Goal: Task Accomplishment & Management: Use online tool/utility

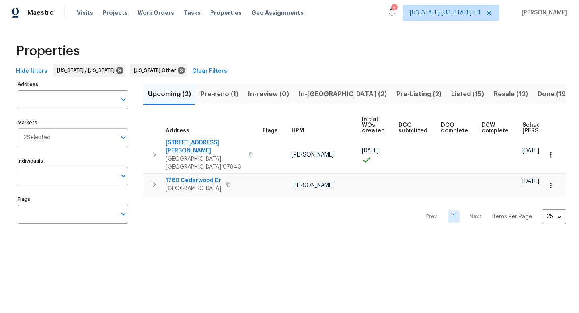
click at [119, 137] on icon "Open" at bounding box center [124, 138] width 10 height 10
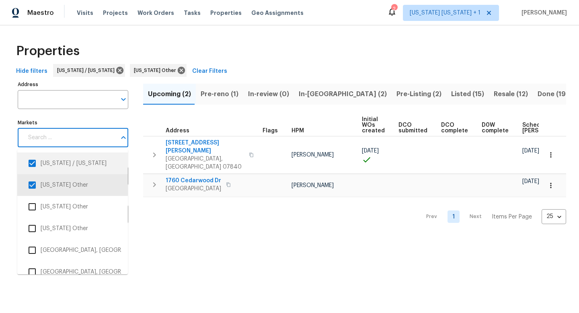
click at [225, 205] on div "Prev 1 Next Items Per Page 25 25 ​" at bounding box center [354, 214] width 423 height 35
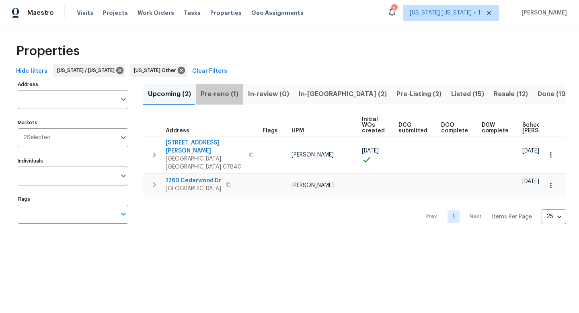
click at [226, 91] on span "Pre-reno (1)" at bounding box center [220, 93] width 38 height 11
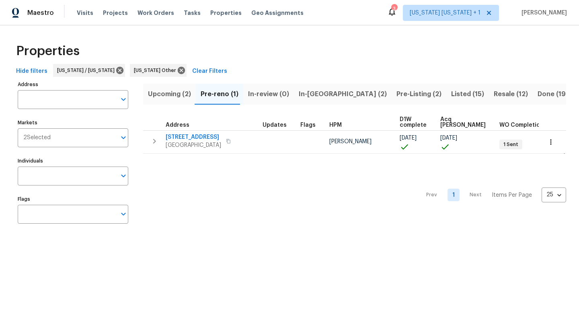
click at [451, 95] on span "Listed (15)" at bounding box center [467, 93] width 33 height 11
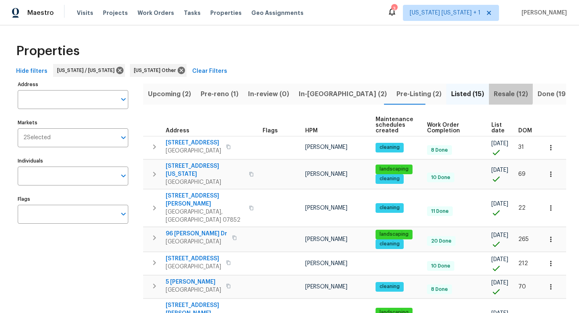
click at [493, 91] on span "Resale (12)" at bounding box center [510, 93] width 34 height 11
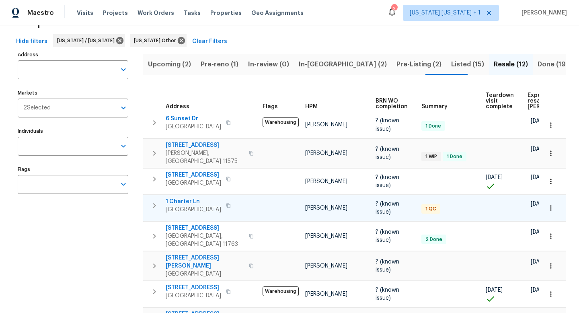
scroll to position [52, 0]
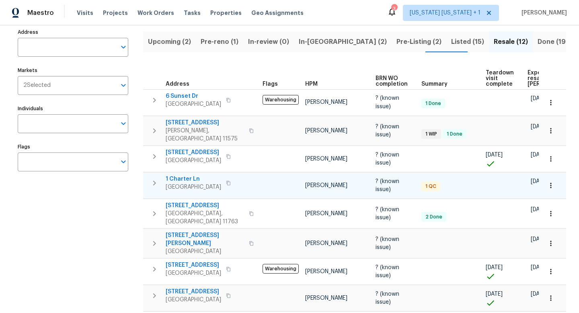
click at [192, 175] on span "1 Charter Ln" at bounding box center [193, 179] width 55 height 8
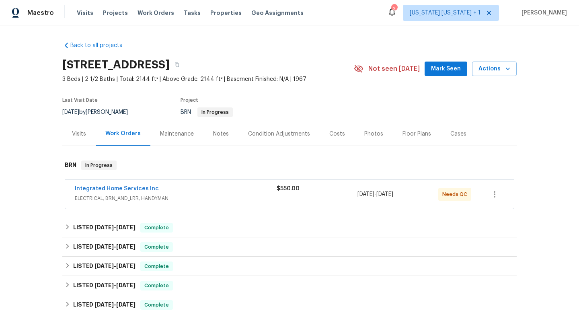
click at [131, 200] on span "ELECTRICAL, BRN_AND_LRR, HANDYMAN" at bounding box center [176, 198] width 202 height 8
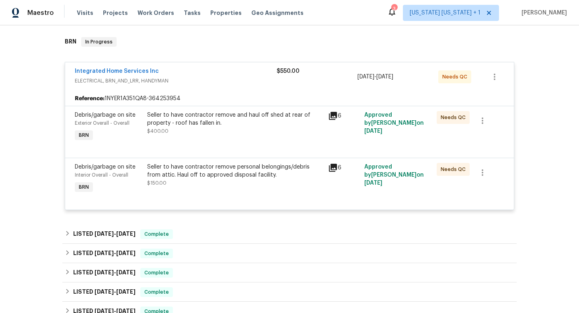
scroll to position [127, 0]
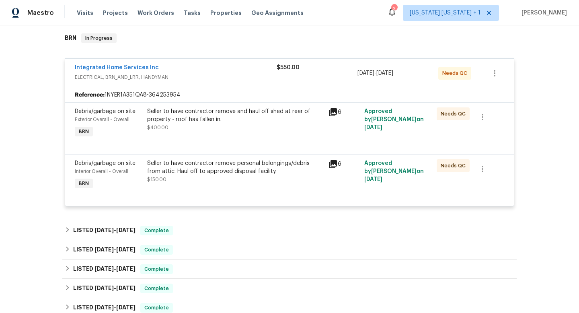
click at [219, 127] on div "Seller to have contractor remove and haul off shed at rear of property - roof h…" at bounding box center [235, 119] width 176 height 24
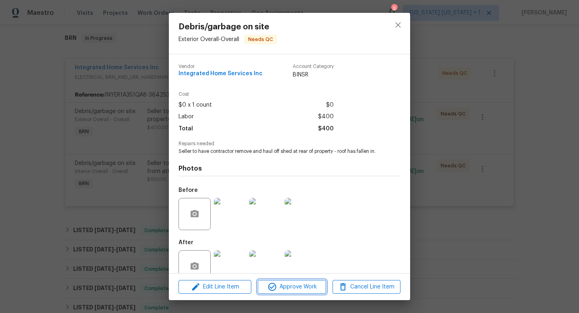
click at [283, 289] on span "Approve Work" at bounding box center [291, 287] width 63 height 10
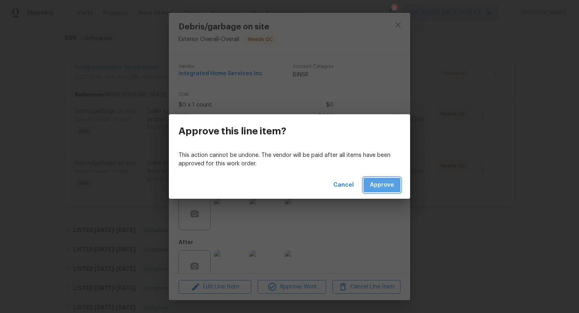
click at [374, 187] on span "Approve" at bounding box center [382, 185] width 24 height 10
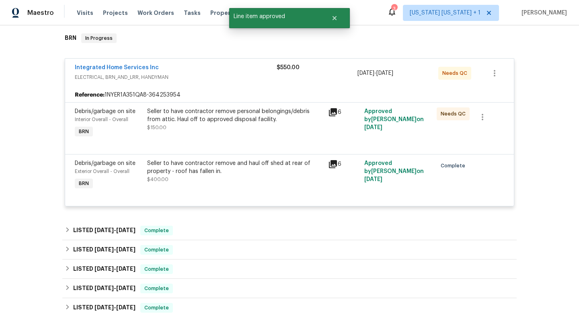
click at [215, 175] on div "Seller to have contractor remove and haul off shed at rear of property - roof h…" at bounding box center [235, 167] width 176 height 16
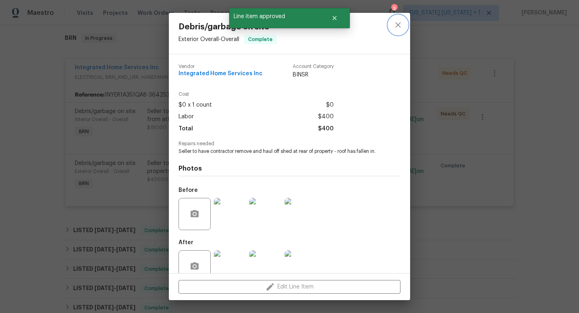
click at [401, 27] on icon "close" at bounding box center [398, 25] width 10 height 10
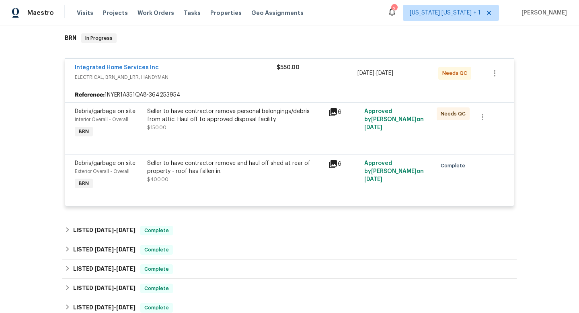
click at [225, 122] on div "Seller to have contractor remove personal belongings/debris from attic. Haul of…" at bounding box center [235, 115] width 176 height 16
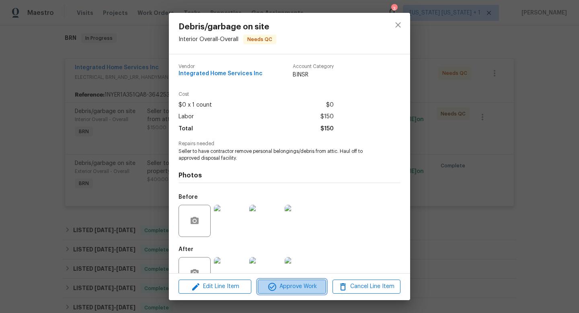
click at [276, 284] on icon "button" at bounding box center [272, 287] width 10 height 10
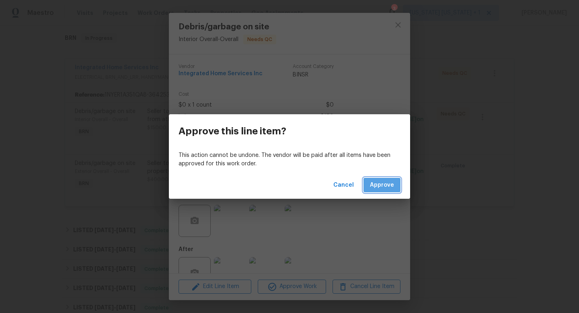
click at [367, 191] on button "Approve" at bounding box center [381, 185] width 37 height 15
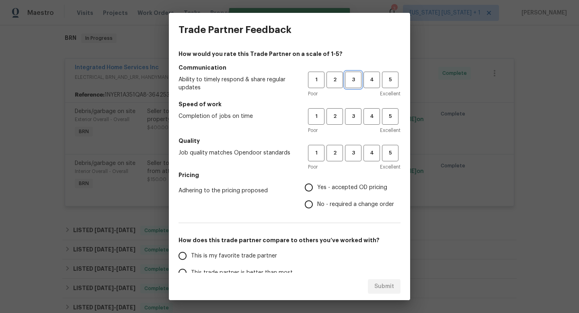
click at [353, 80] on span "3" at bounding box center [353, 79] width 15 height 9
click at [364, 115] on span "4" at bounding box center [371, 116] width 15 height 9
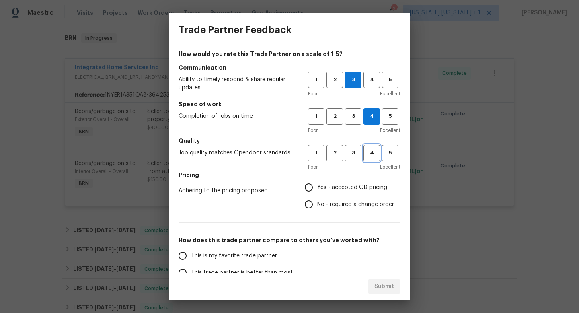
click at [366, 154] on span "4" at bounding box center [371, 152] width 15 height 9
click at [338, 189] on span "Yes - accepted OD pricing" at bounding box center [352, 187] width 70 height 8
click at [317, 189] on input "Yes - accepted OD pricing" at bounding box center [308, 187] width 17 height 17
radio input "true"
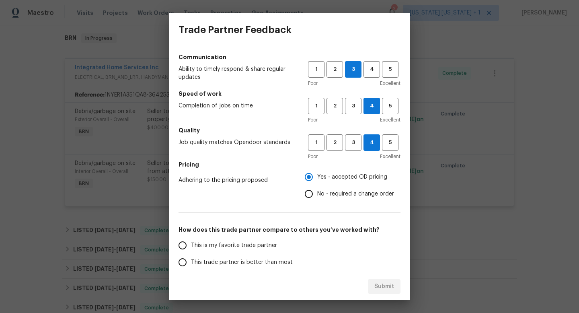
scroll to position [20, 0]
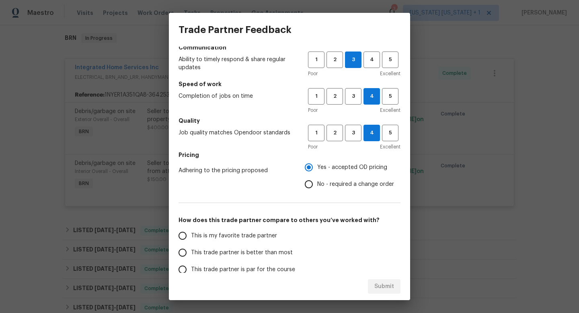
click at [237, 249] on span "This trade partner is better than most" at bounding box center [242, 252] width 102 height 8
click at [191, 249] on input "This trade partner is better than most" at bounding box center [182, 252] width 17 height 17
click at [381, 278] on div "Submit" at bounding box center [289, 286] width 241 height 28
click at [379, 285] on span "Submit" at bounding box center [384, 286] width 20 height 10
radio input "true"
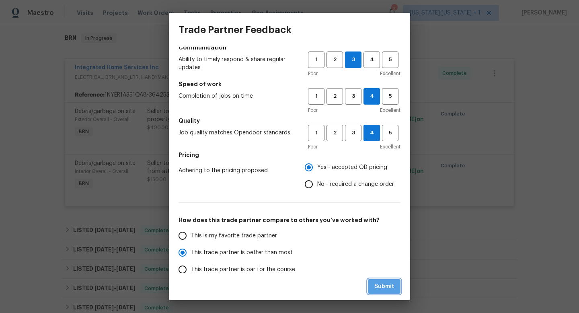
radio input "false"
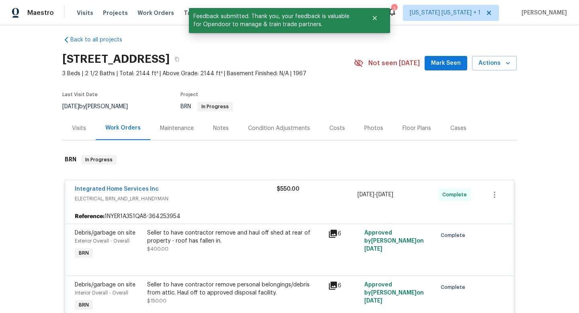
scroll to position [0, 0]
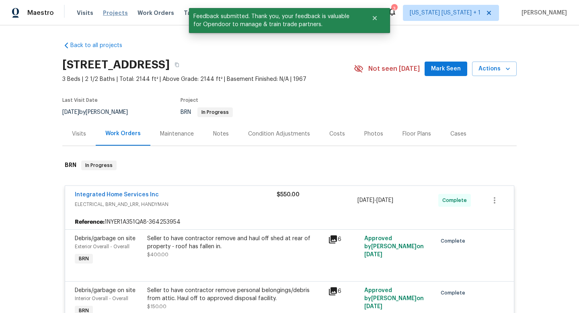
click at [113, 14] on span "Projects" at bounding box center [115, 13] width 25 height 8
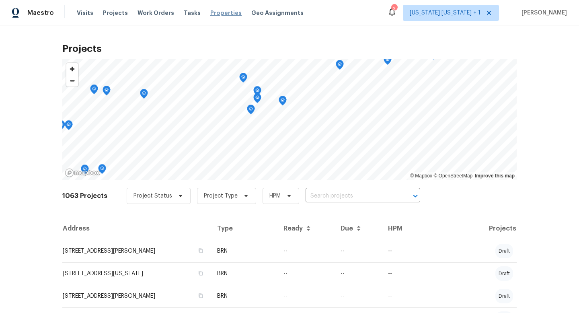
click at [213, 9] on span "Properties" at bounding box center [225, 13] width 31 height 8
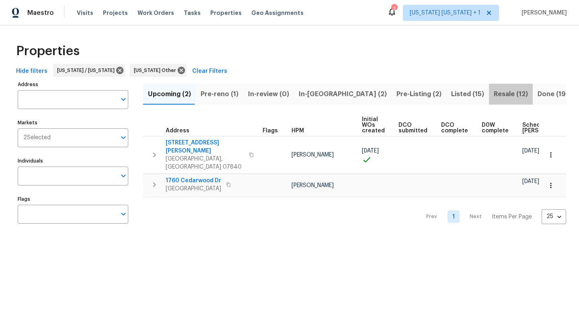
click at [493, 97] on span "Resale (12)" at bounding box center [510, 93] width 34 height 11
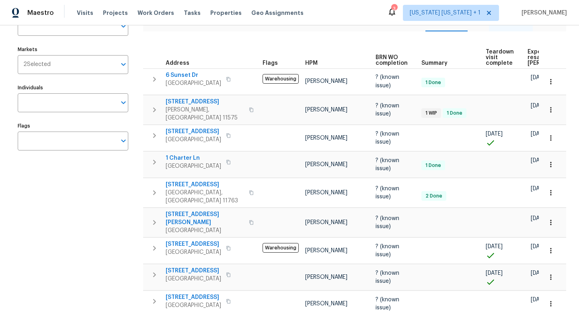
scroll to position [72, 0]
